Goal: Information Seeking & Learning: Check status

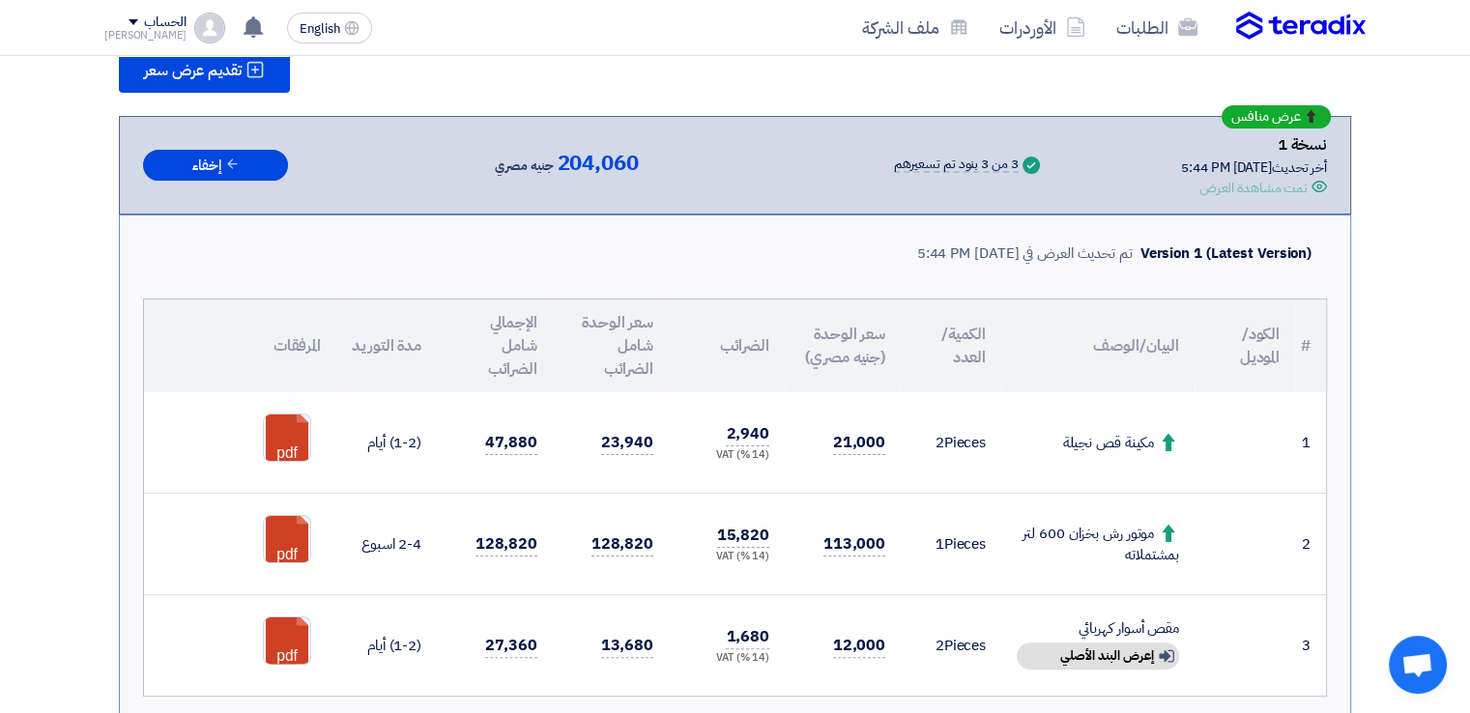
scroll to position [290, 0]
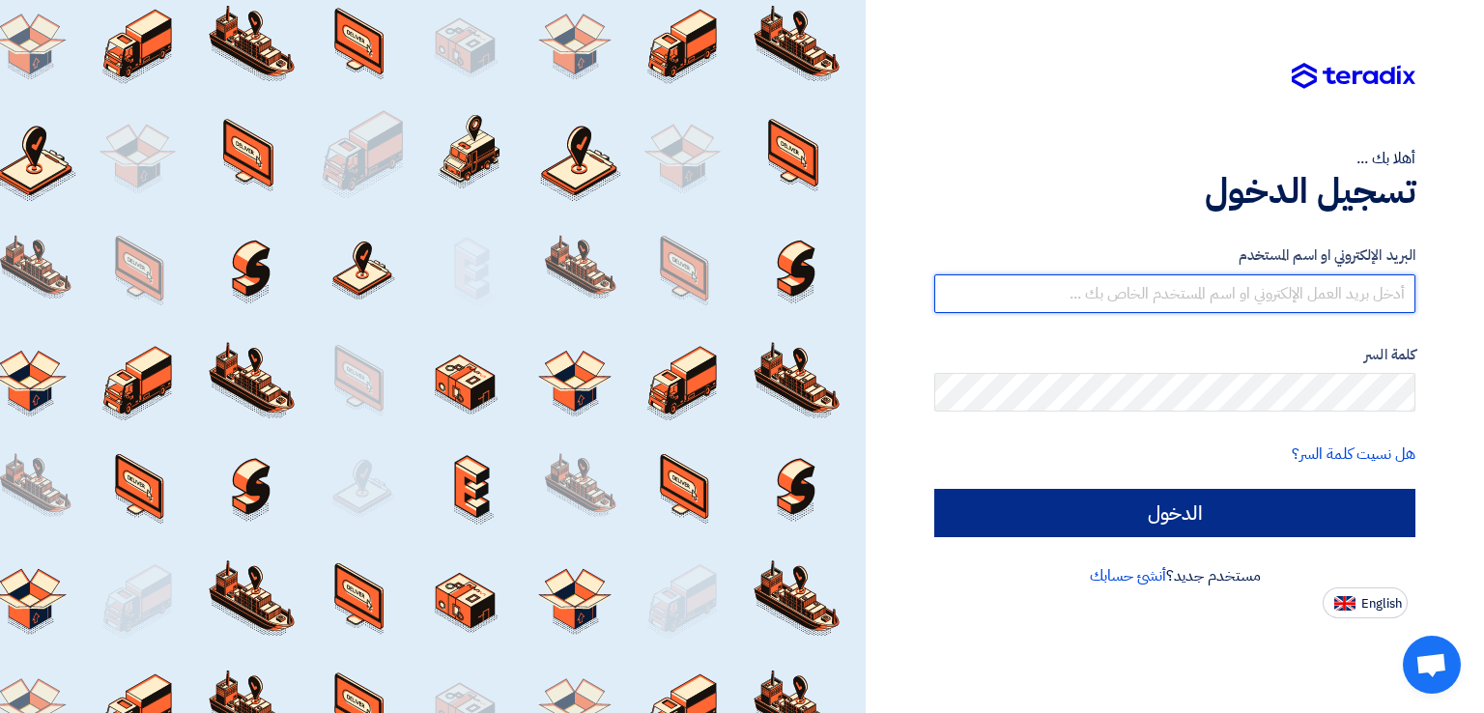
type input "[PERSON_NAME][EMAIL_ADDRESS][DOMAIN_NAME]"
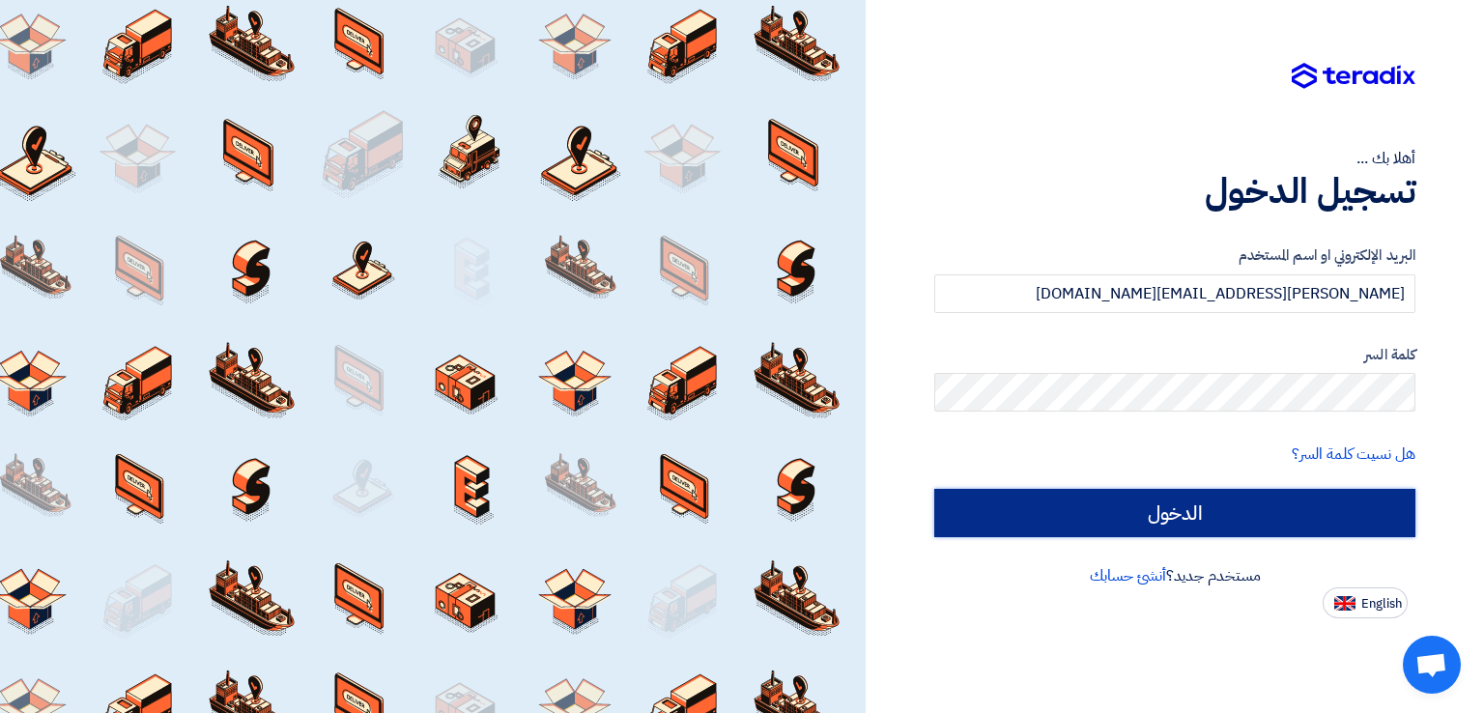
click at [1323, 502] on input "الدخول" at bounding box center [1174, 513] width 481 height 48
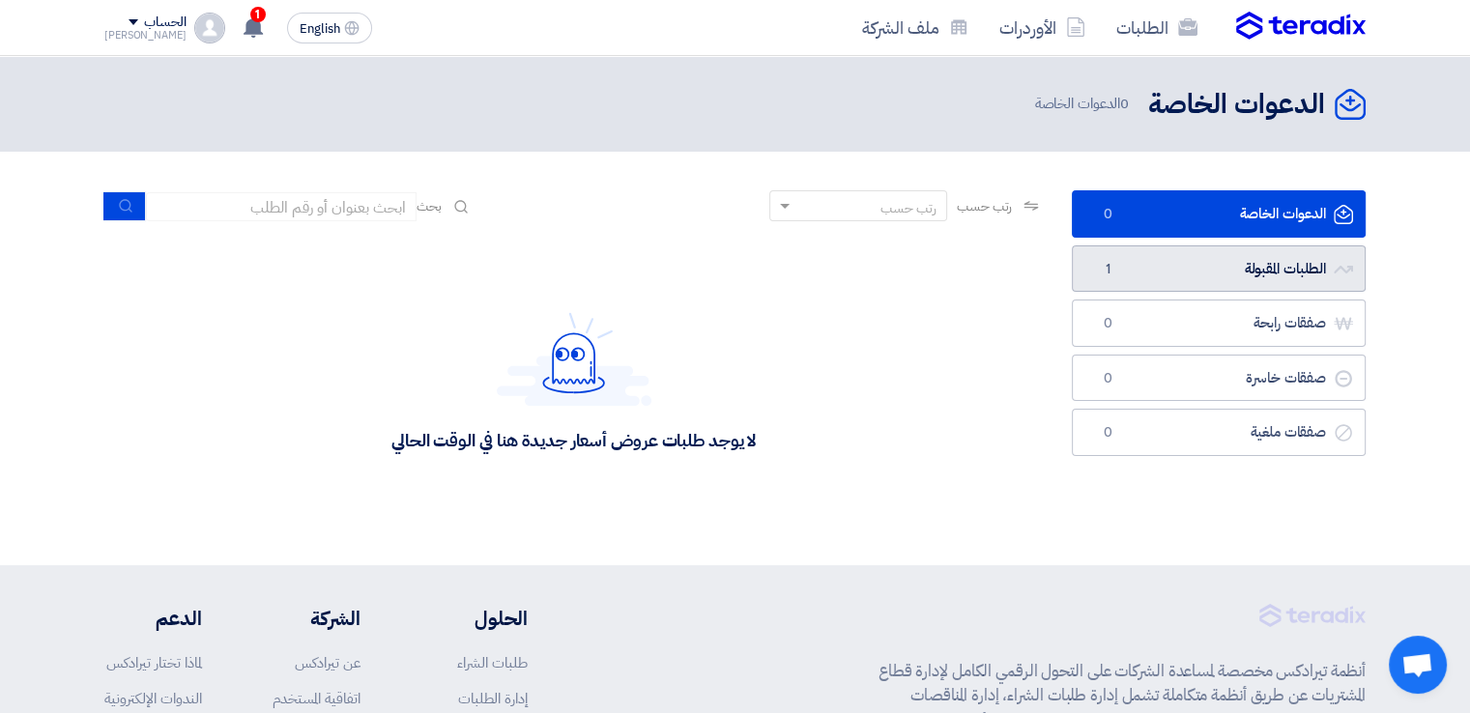
click at [1160, 276] on link "الطلبات المقبولة الطلبات المقبولة 1" at bounding box center [1219, 268] width 294 height 47
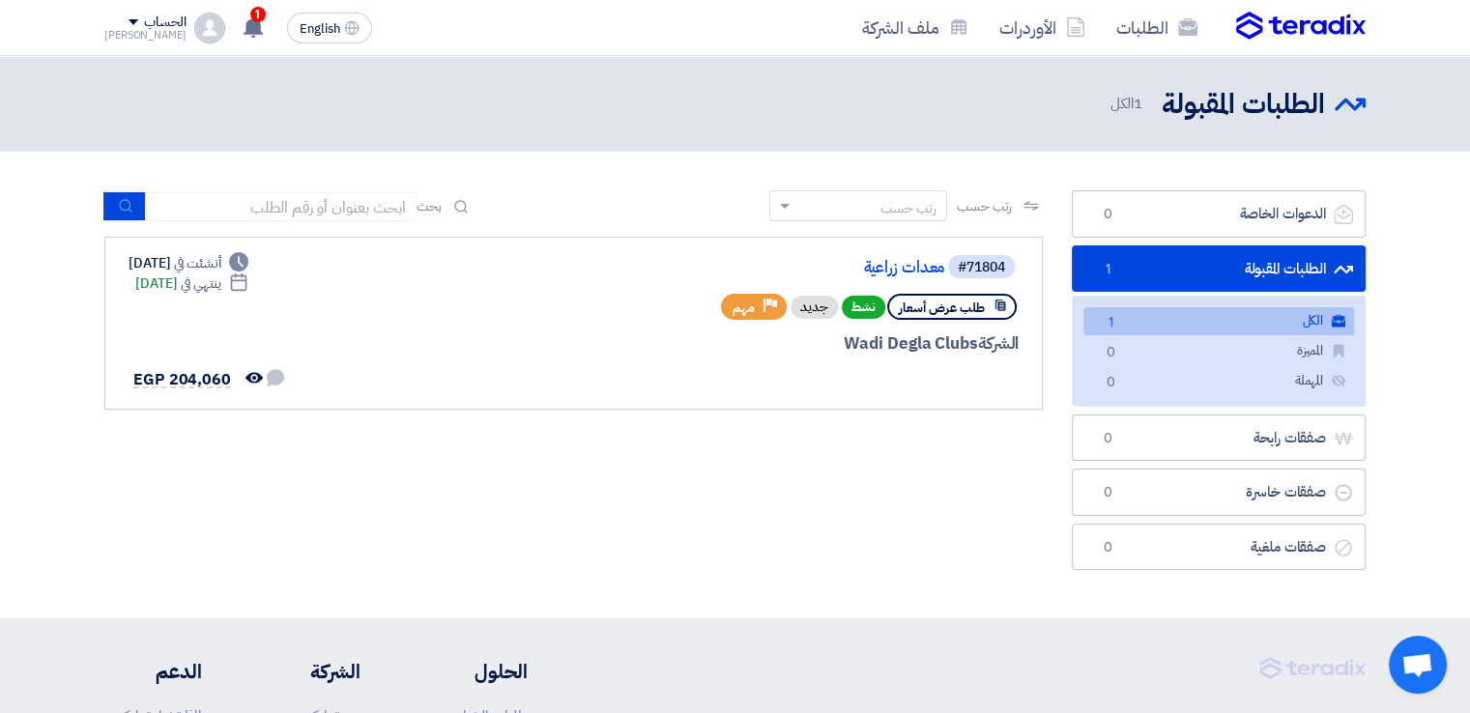
click at [1216, 325] on link "الكل الكل 1" at bounding box center [1218, 321] width 271 height 28
click at [917, 267] on link "معدات زراعية" at bounding box center [751, 267] width 387 height 17
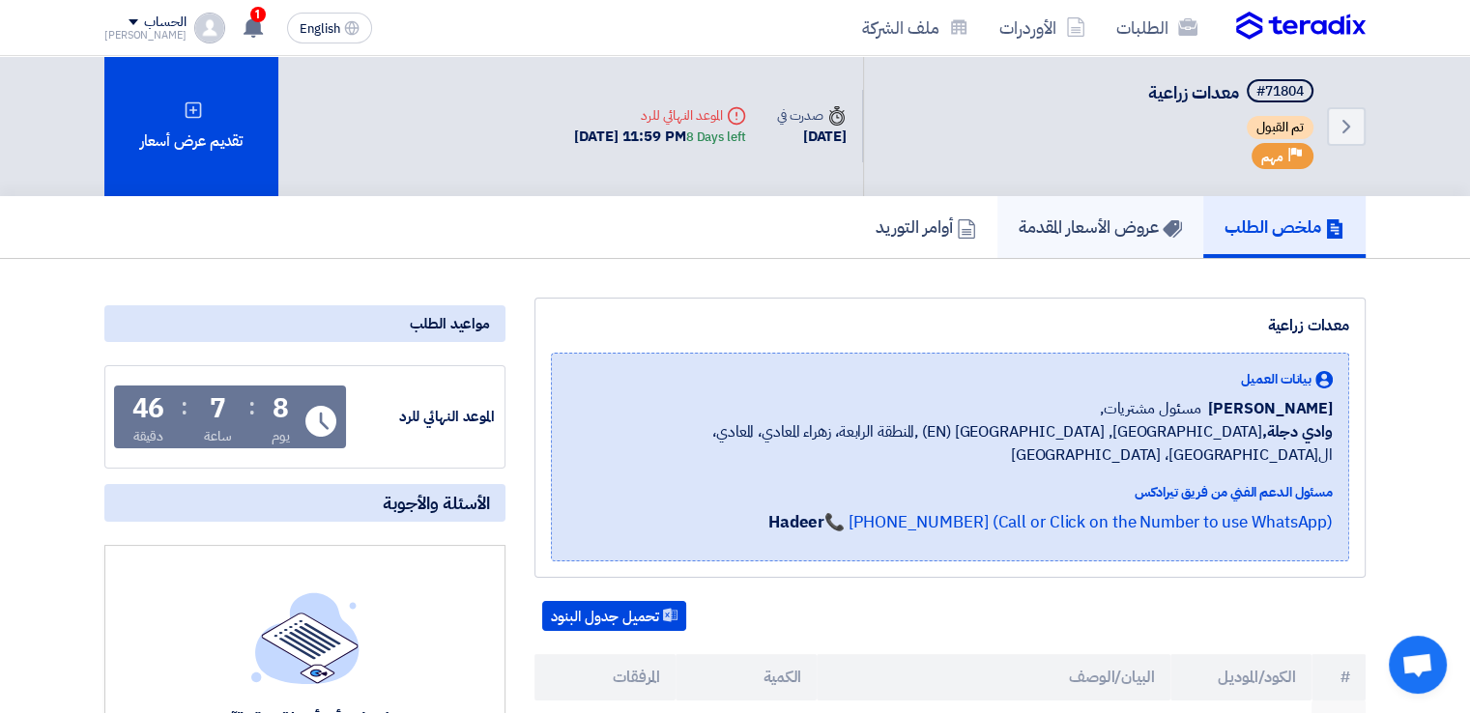
click at [1117, 239] on link "عروض الأسعار المقدمة" at bounding box center [1100, 227] width 206 height 62
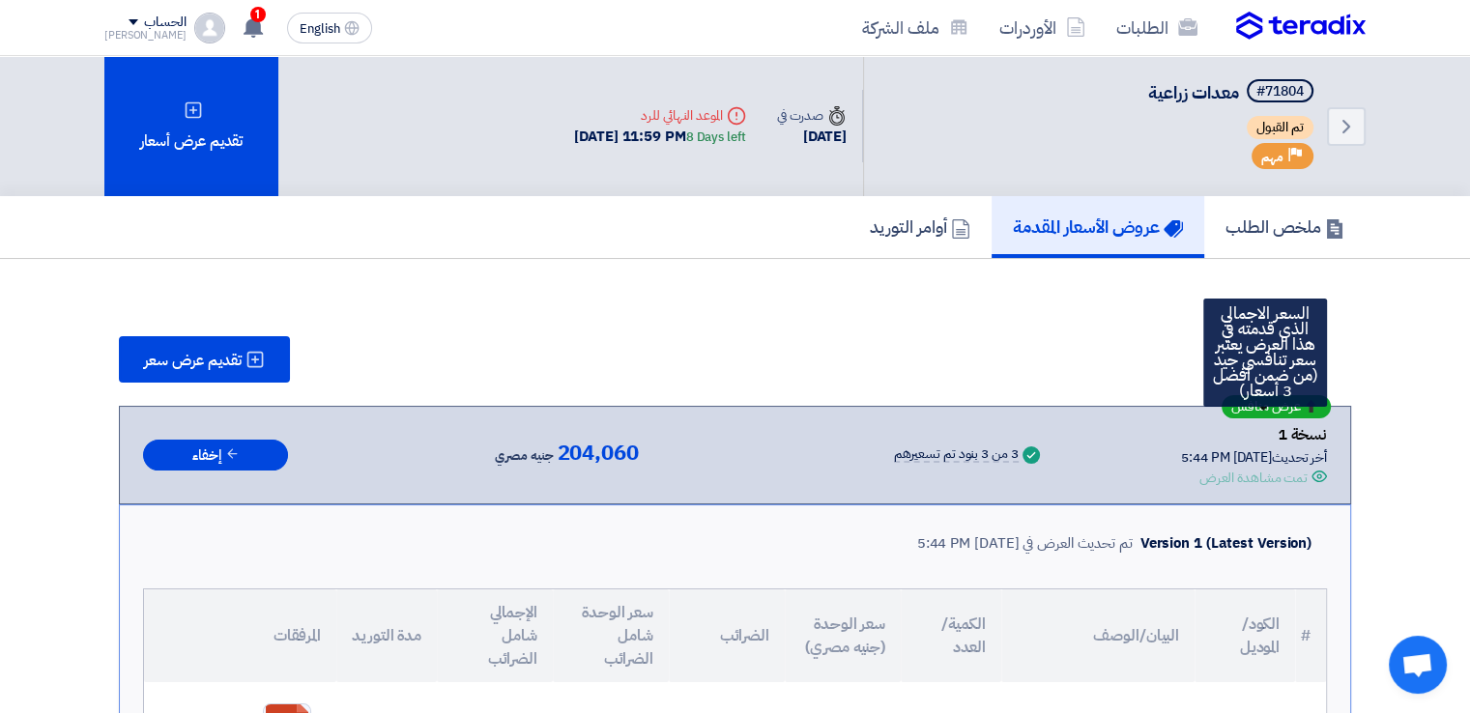
click at [1227, 400] on div "عرض منافس" at bounding box center [1275, 406] width 109 height 23
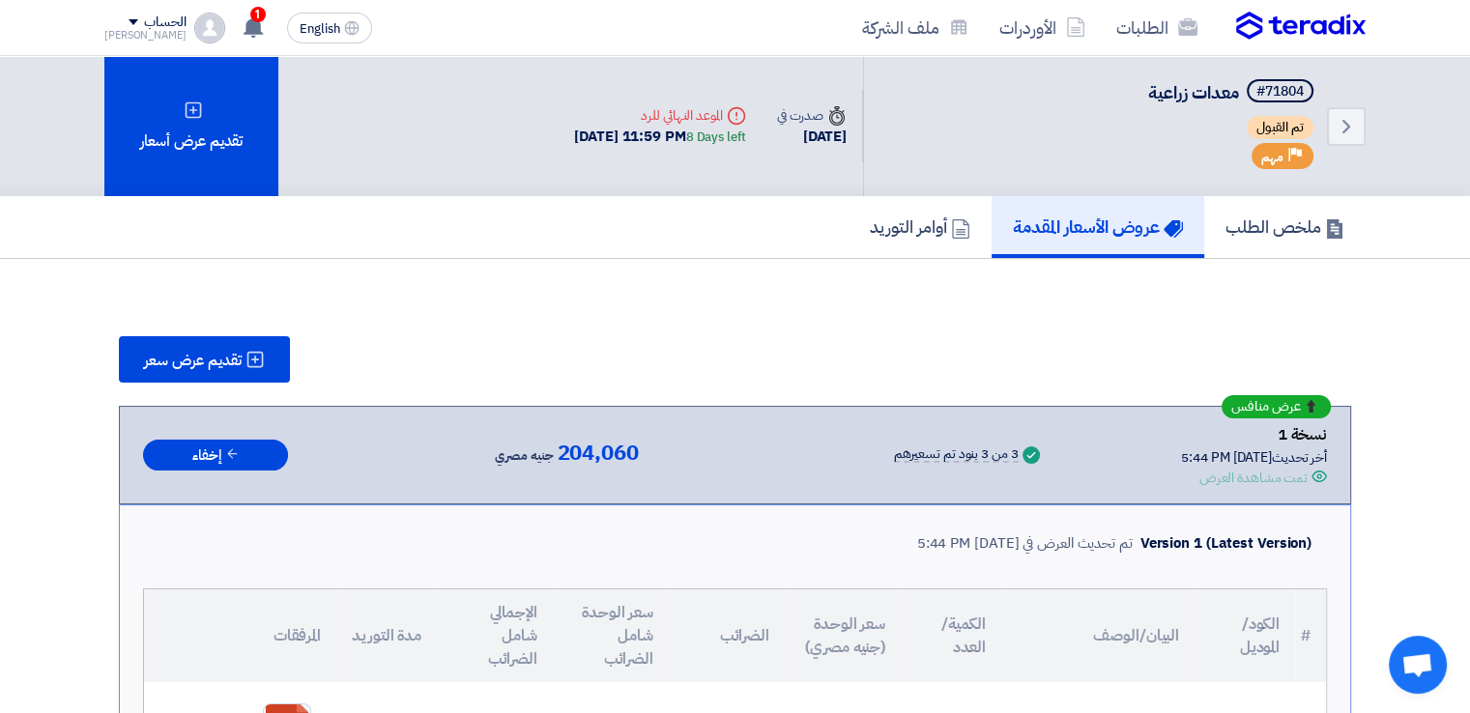
click at [1233, 415] on div "عرض منافس نسخة 1 أخر تحديث [DATE] 5:44 PM Offer is Seen تمت مشاهدة العرض Succes…" at bounding box center [735, 455] width 1232 height 99
